Goal: Information Seeking & Learning: Find specific fact

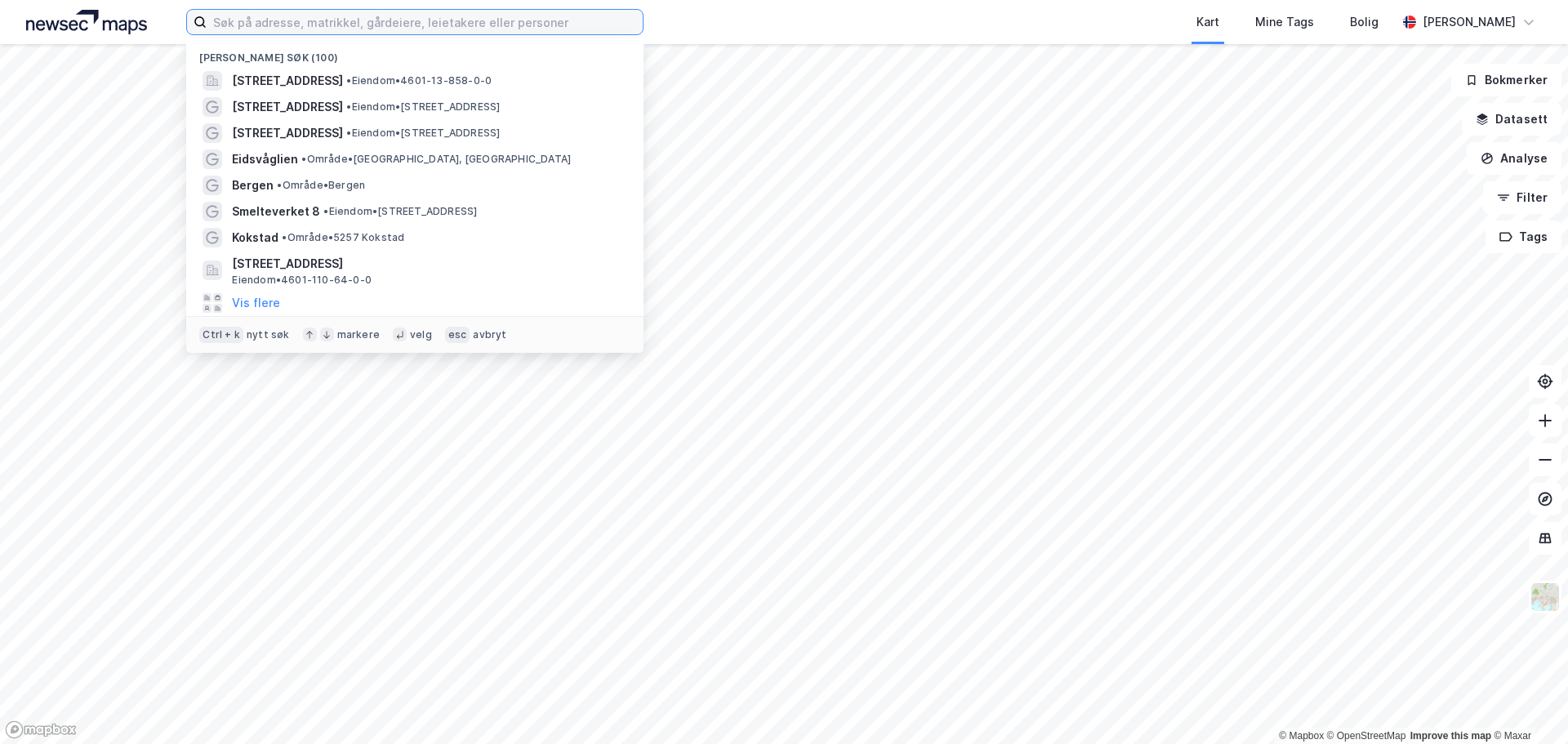
click at [311, 26] on input at bounding box center [425, 22] width 436 height 25
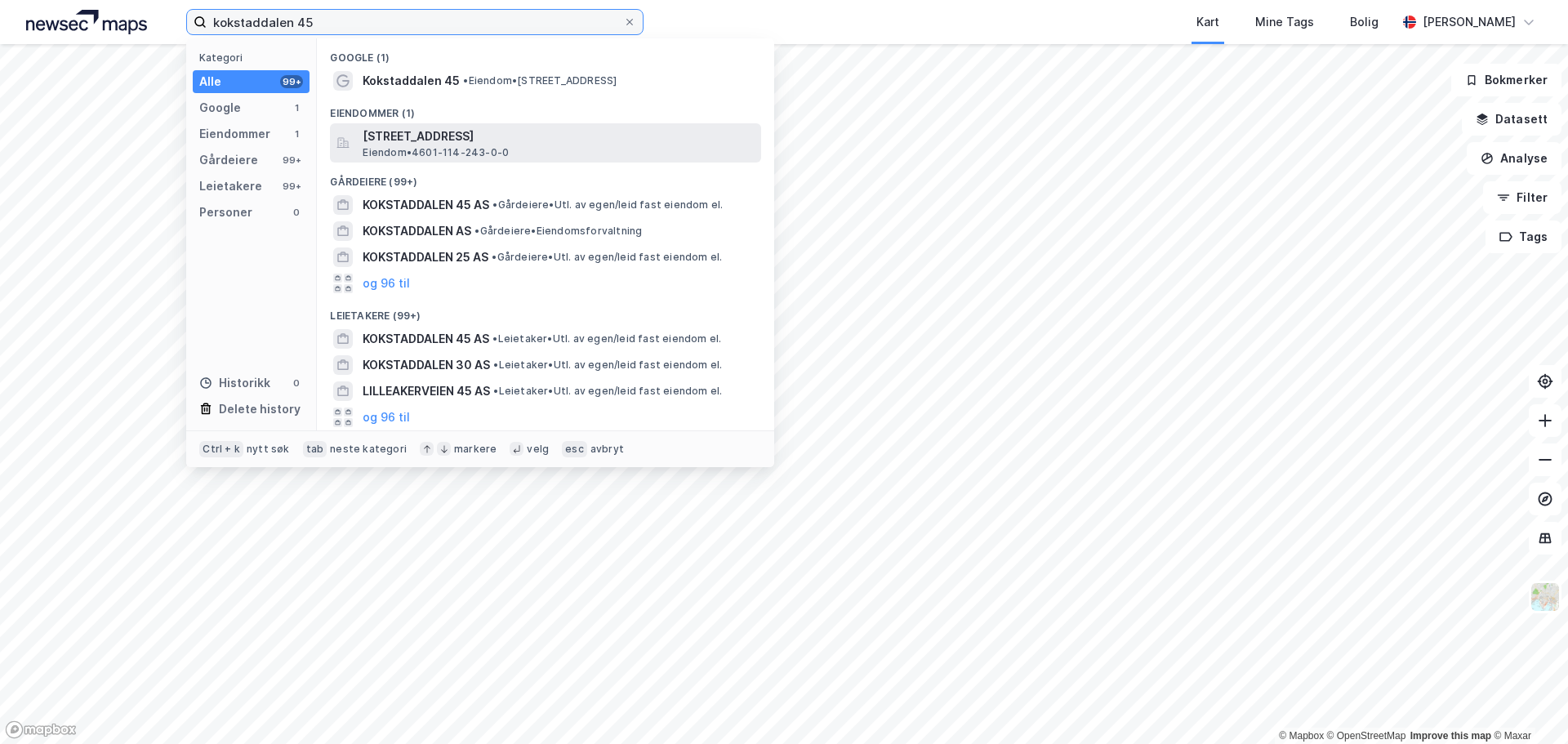
type input "kokstaddalen 45"
click at [441, 129] on span "[STREET_ADDRESS]" at bounding box center [558, 136] width 392 height 19
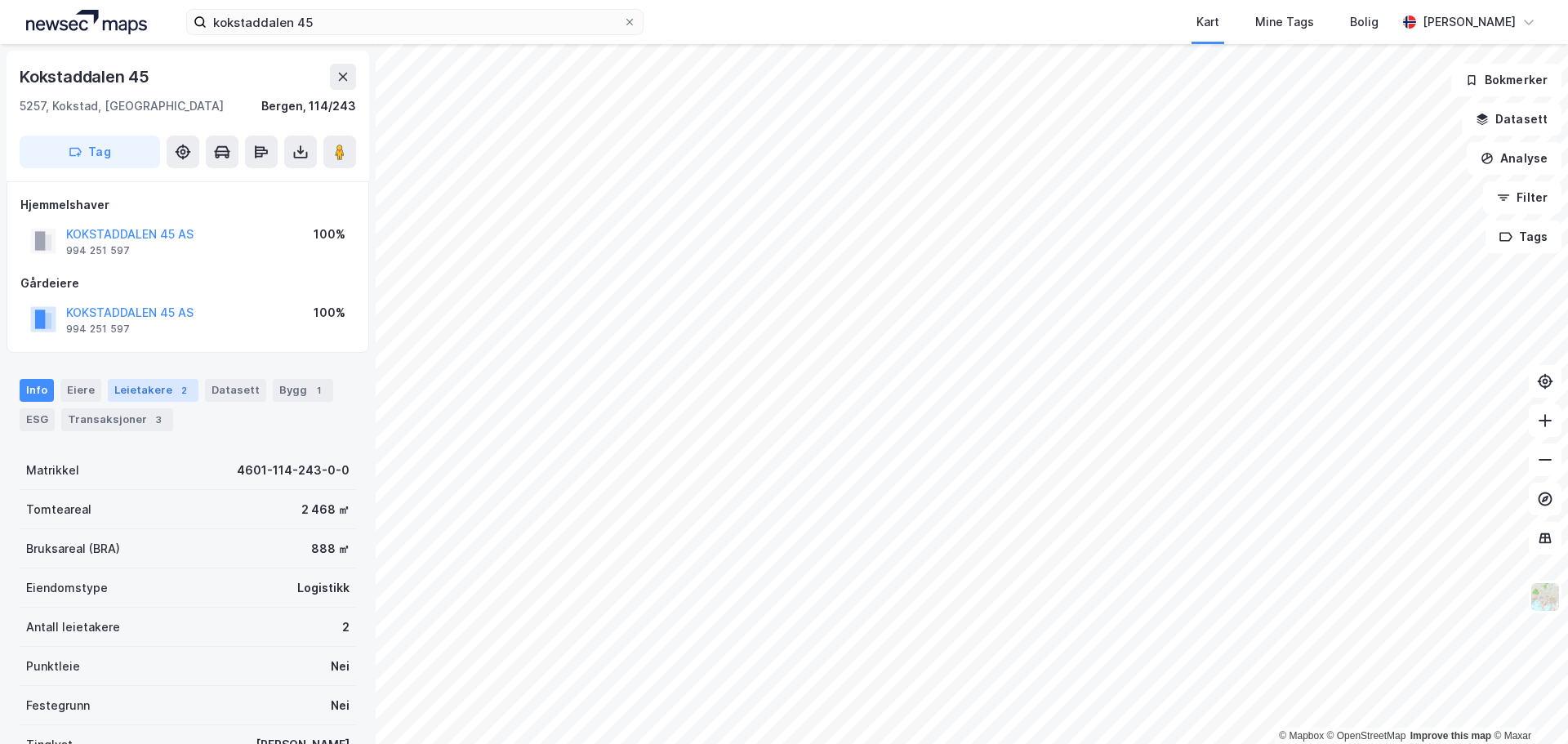
click at [129, 394] on div "Leietakere 2" at bounding box center [153, 390] width 90 height 23
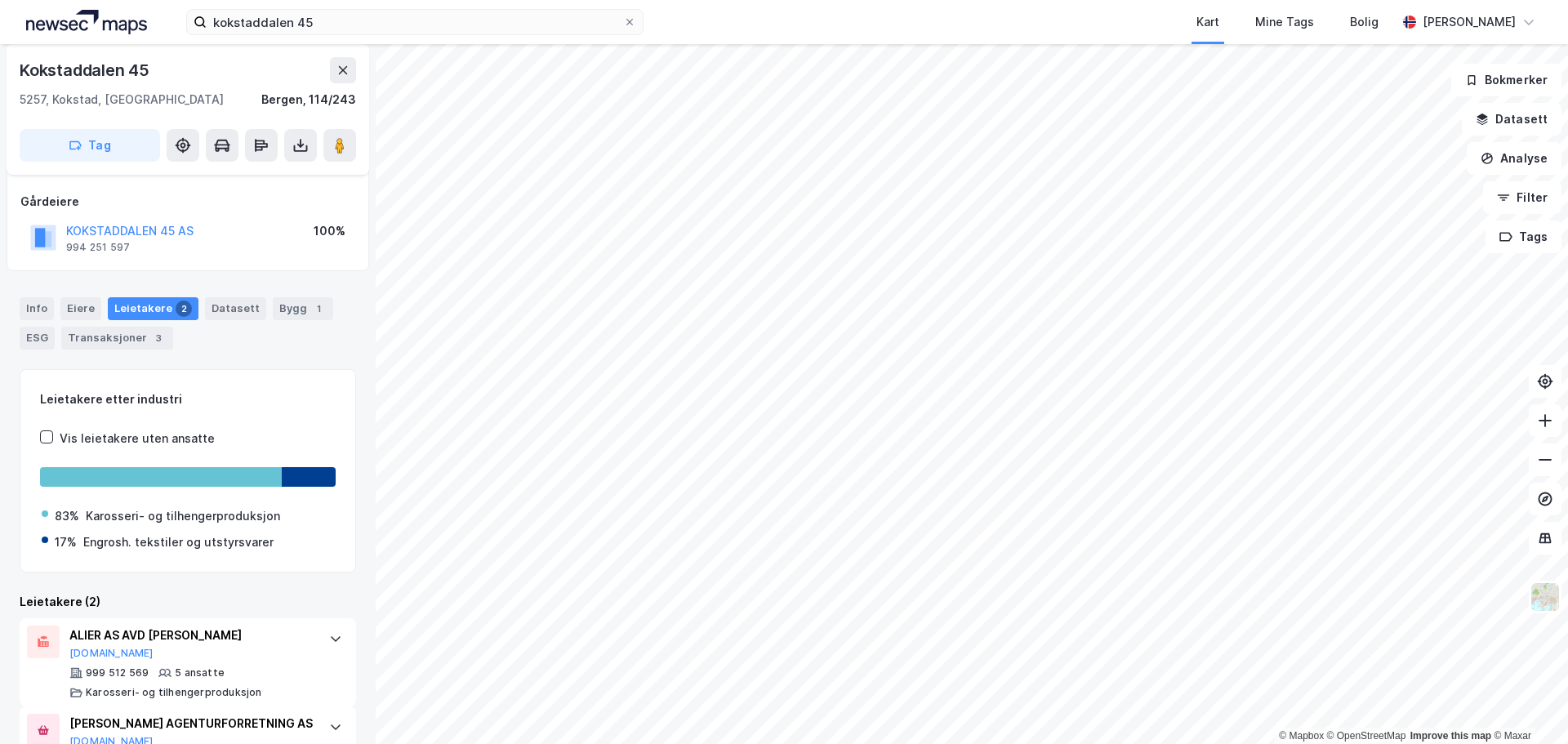
scroll to position [172, 0]
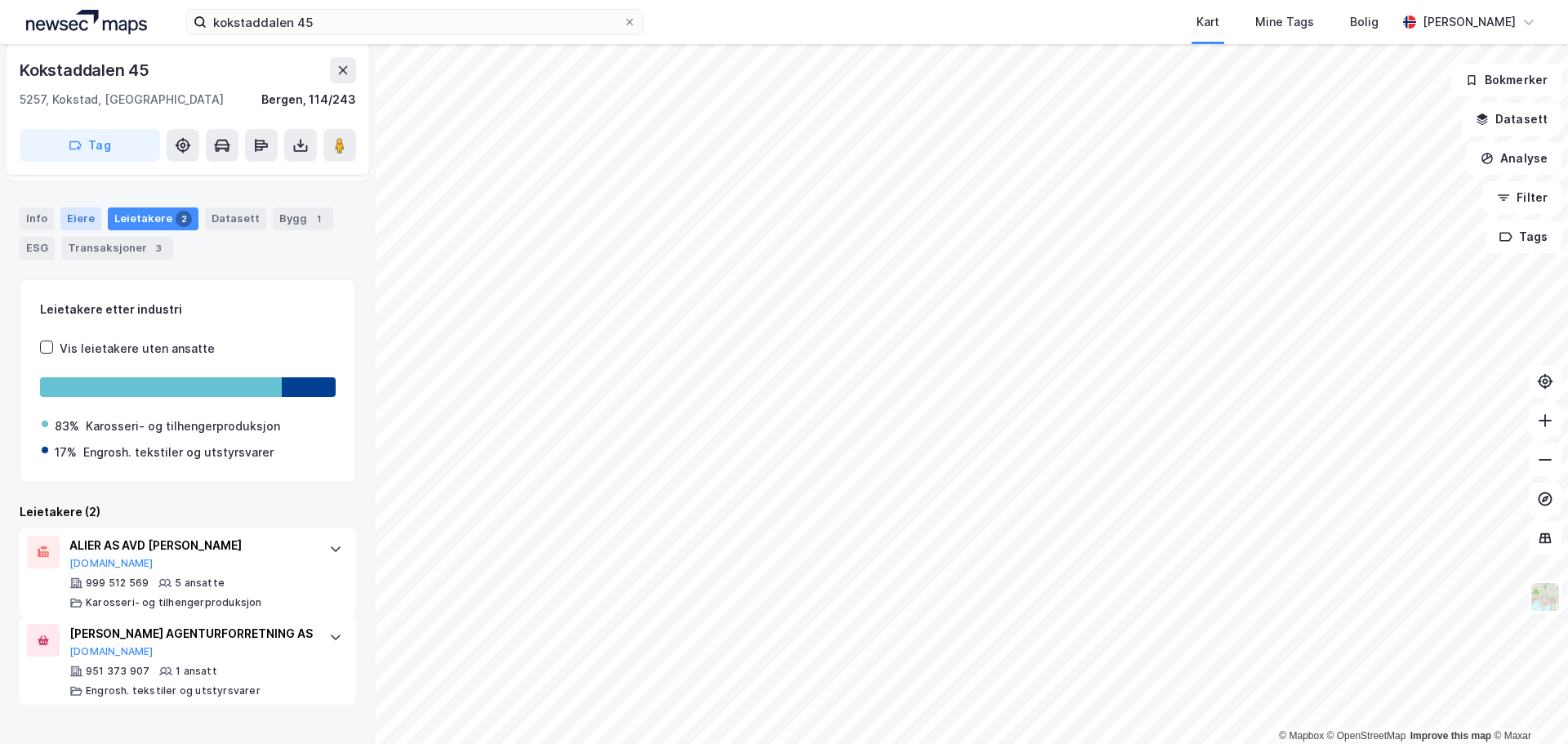
click at [66, 214] on div "Eiere" at bounding box center [80, 219] width 41 height 23
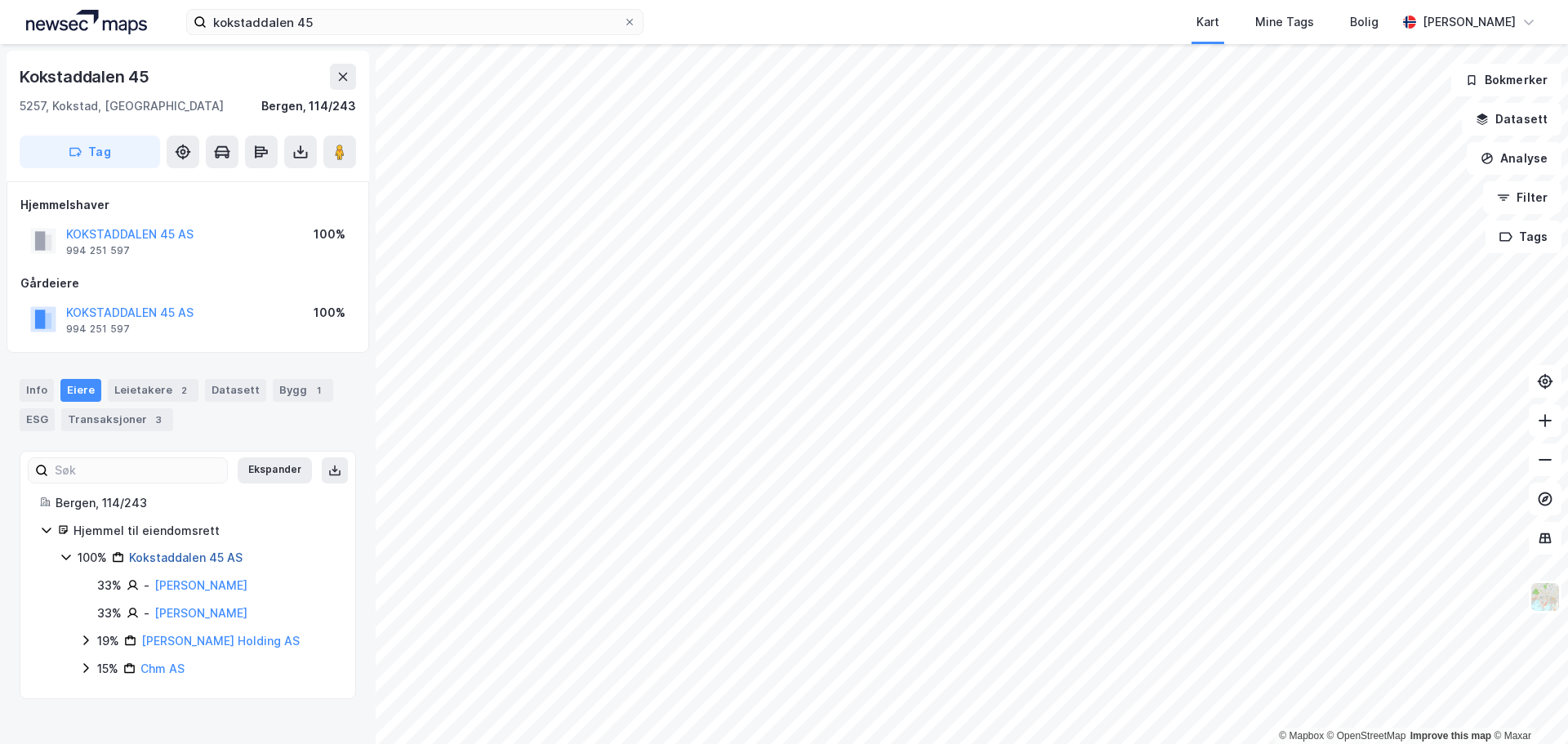
click at [190, 558] on link "Kokstaddalen 45 AS" at bounding box center [186, 557] width 114 height 14
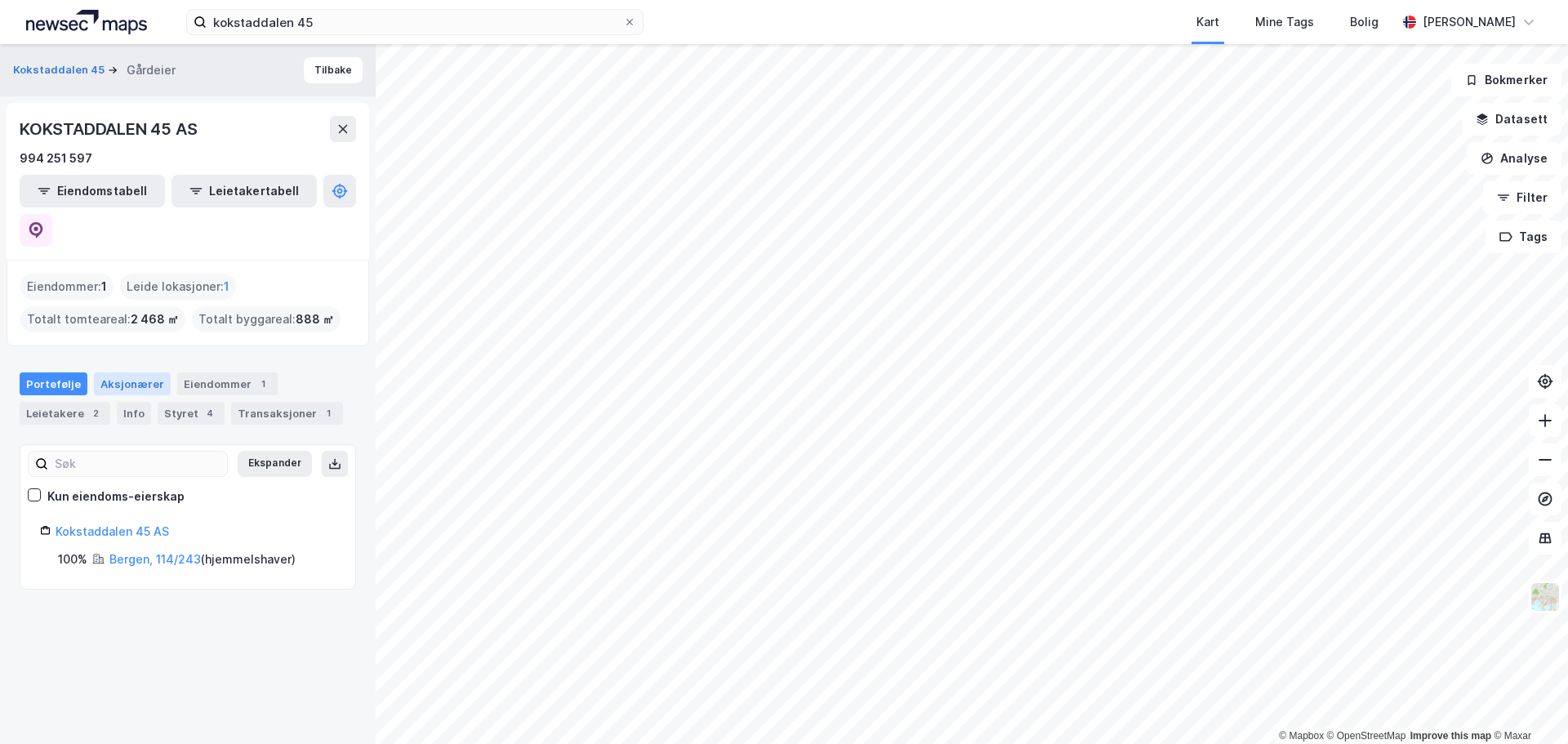
click at [117, 372] on div "Aksjonærer" at bounding box center [132, 383] width 77 height 23
